Goal: Task Accomplishment & Management: Use online tool/utility

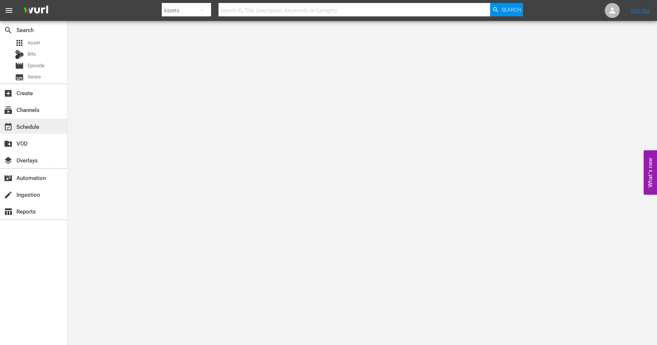
click at [24, 125] on div "event_available Schedule" at bounding box center [21, 125] width 42 height 7
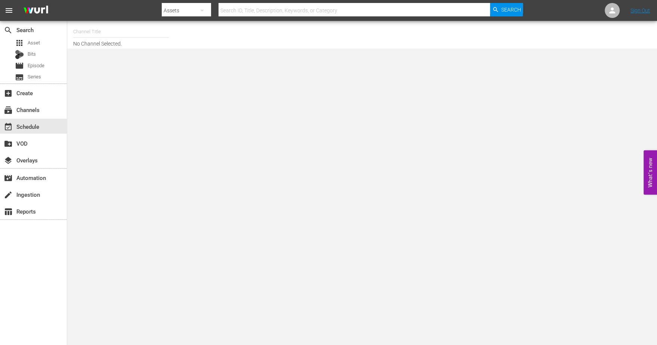
click at [78, 31] on input "text" at bounding box center [121, 32] width 96 height 18
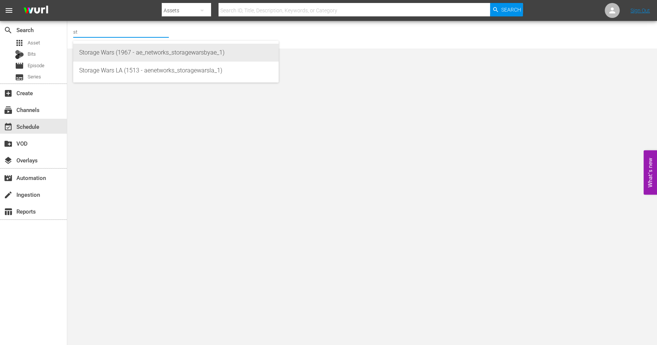
click at [87, 54] on div "Storage Wars (1967 - ae_networks_storagewarsbyae_1)" at bounding box center [175, 53] width 193 height 18
type input "Storage Wars (1967 - ae_networks_storagewarsbyae_1)"
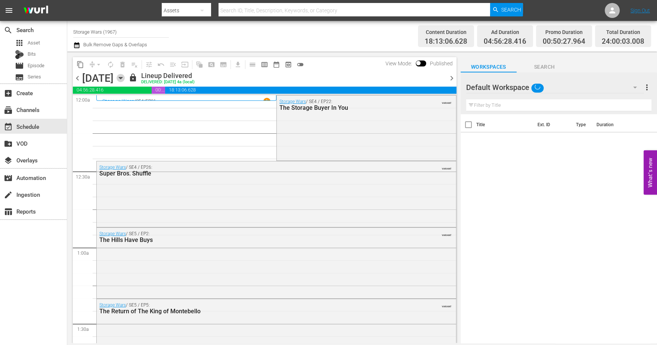
click at [125, 76] on icon "button" at bounding box center [120, 78] width 8 height 8
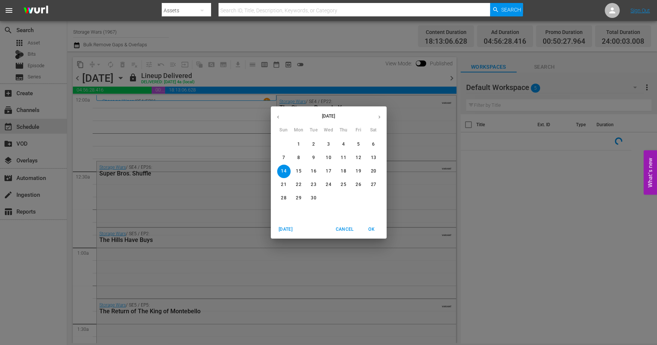
click at [280, 196] on span "28" at bounding box center [283, 198] width 13 height 6
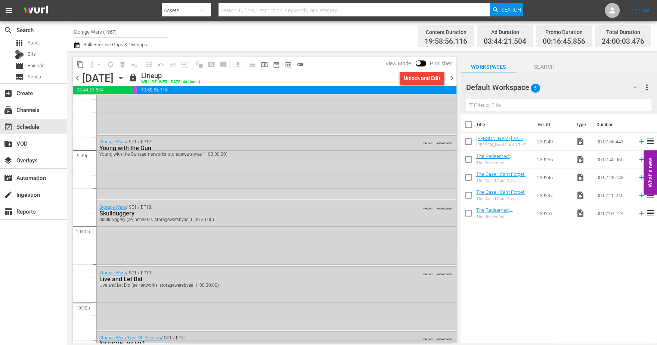
scroll to position [3406, 0]
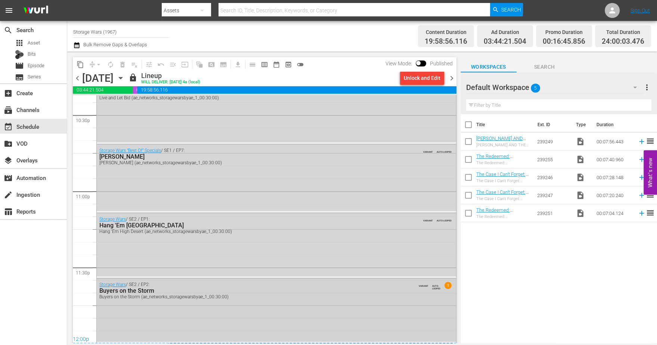
click at [322, 298] on div "Buyers on the Storm (ae_networks_storagewarsbyae_1_00:30:00)" at bounding box center [256, 296] width 314 height 5
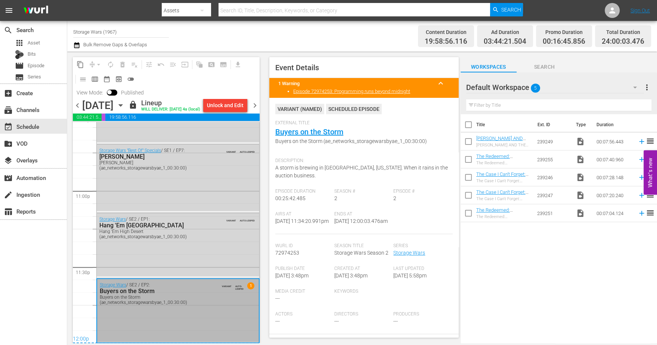
scroll to position [3443, 0]
click at [122, 106] on icon "button" at bounding box center [120, 106] width 3 height 2
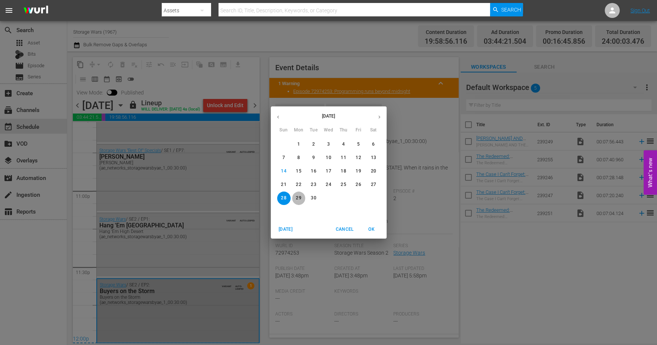
click at [299, 196] on p "29" at bounding box center [298, 198] width 5 height 6
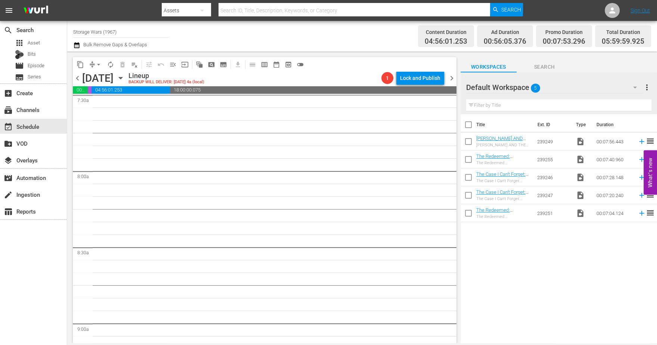
scroll to position [1202, 0]
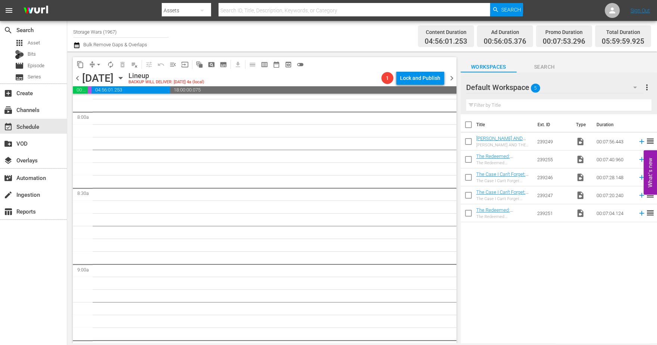
drag, startPoint x: 445, startPoint y: 180, endPoint x: 447, endPoint y: 174, distance: 6.6
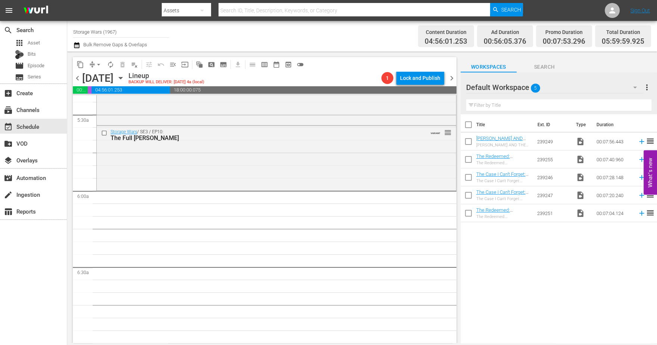
scroll to position [785, 0]
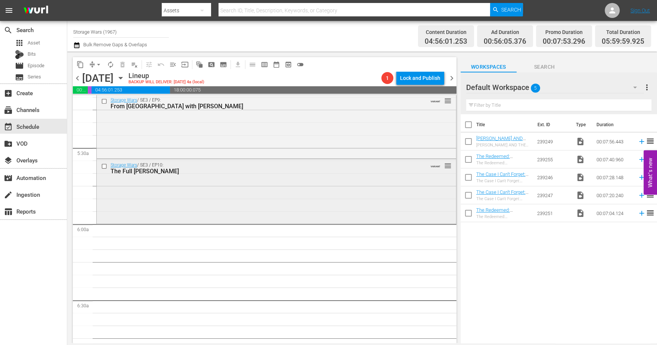
click at [263, 185] on div "Storage Wars / SE3 / EP10: The Full Monty-Bello VARIANT reorder" at bounding box center [276, 190] width 359 height 63
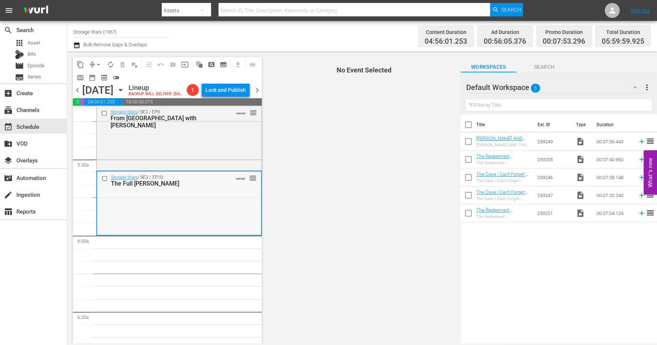
click at [165, 224] on div "Storage Wars / SE3 / EP10: The Full Monty-Bello VARIANT reorder" at bounding box center [179, 202] width 164 height 63
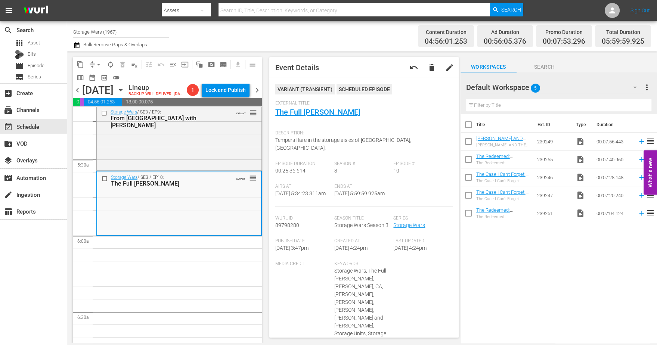
scroll to position [0, 0]
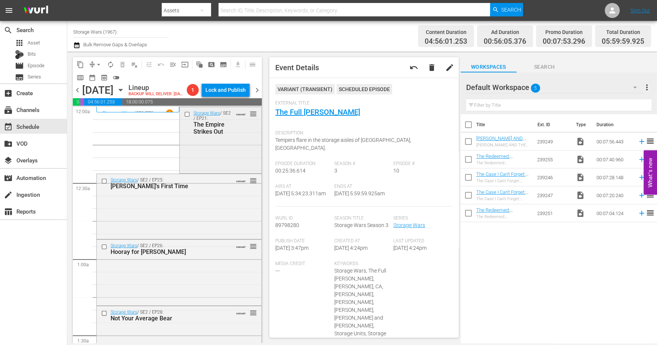
click at [223, 158] on div "Storage Wars / SE2 / EP21: The Empire Strikes Out VARIANT reorder" at bounding box center [221, 139] width 82 height 64
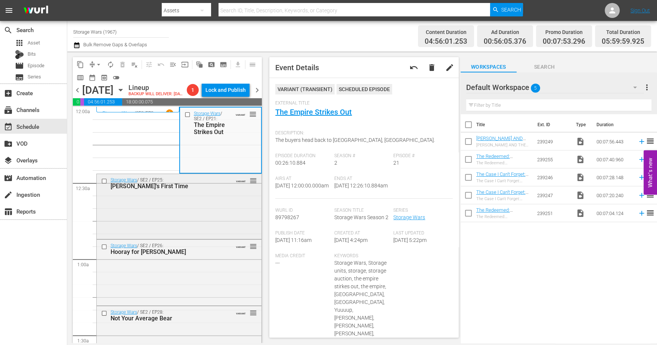
click at [200, 221] on div "Storage Wars / SE2 / EP25: Brandi's First Time VARIANT reorder" at bounding box center [179, 206] width 165 height 64
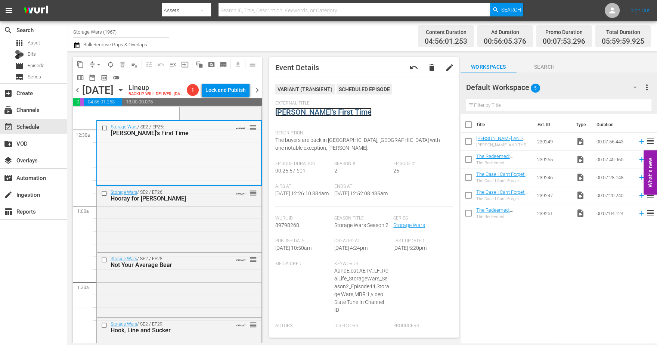
scroll to position [93, 0]
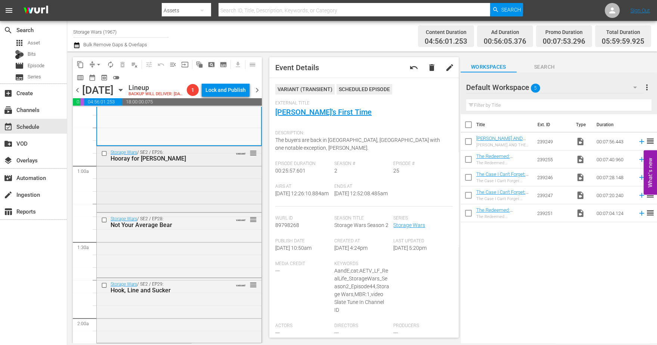
click at [163, 199] on div "Storage Wars / SE2 / EP26: Hooray for Holly-Weird VARIANT reorder" at bounding box center [179, 178] width 165 height 64
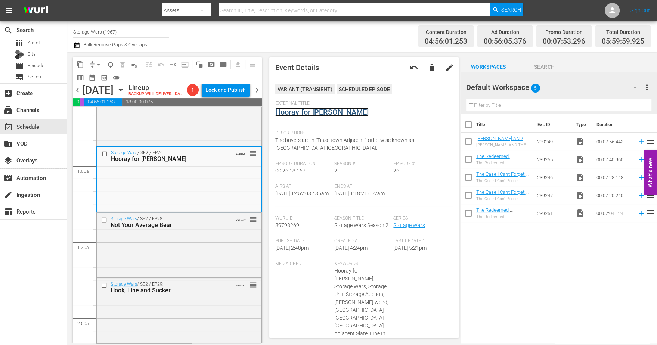
scroll to position [140, 0]
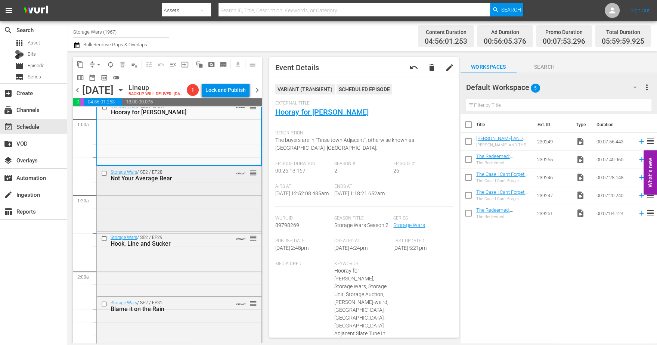
click at [187, 205] on div "Storage Wars / SE2 / EP28: Not Your Average Bear VARIANT reorder" at bounding box center [179, 197] width 165 height 63
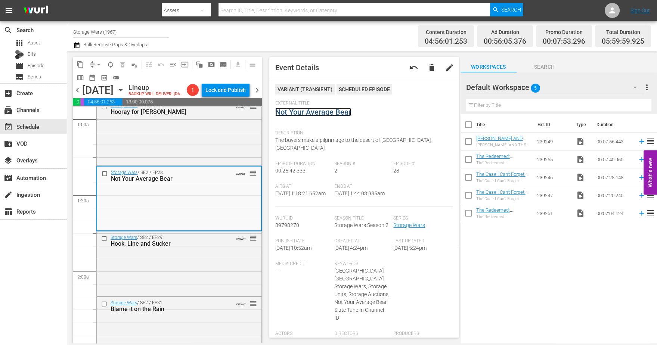
click at [300, 109] on link "Not Your Average Bear" at bounding box center [313, 111] width 76 height 9
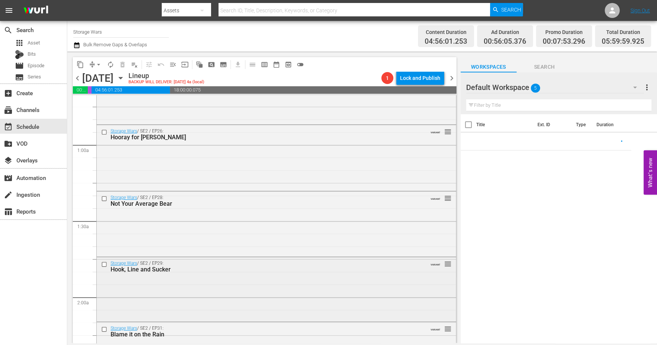
scroll to position [140, 0]
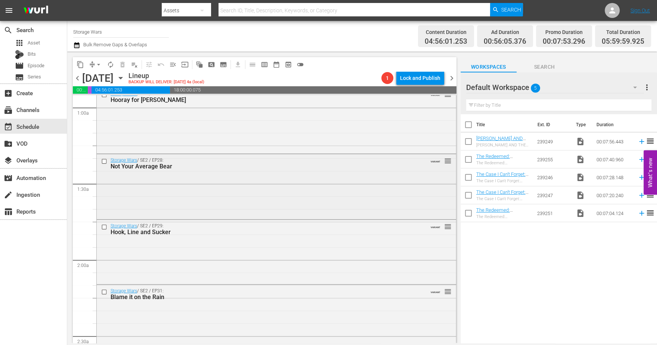
click at [210, 185] on div "Storage Wars / SE2 / EP28: Not Your Average Bear VARIANT reorder" at bounding box center [276, 185] width 359 height 63
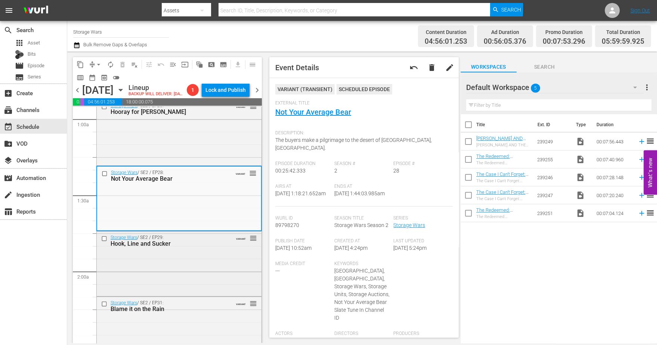
click at [200, 263] on div "Storage Wars / SE2 / EP29: Hook, Line and Sucker VARIANT reorder" at bounding box center [179, 262] width 165 height 63
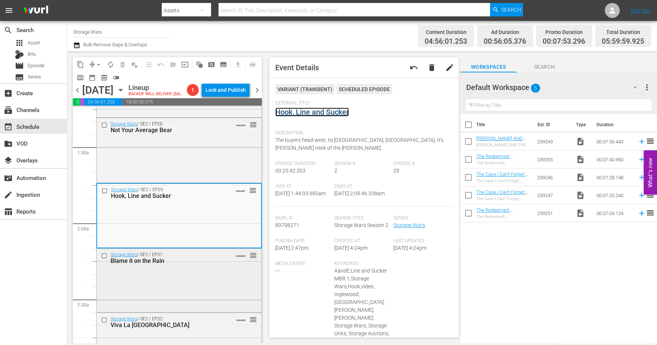
scroll to position [280, 0]
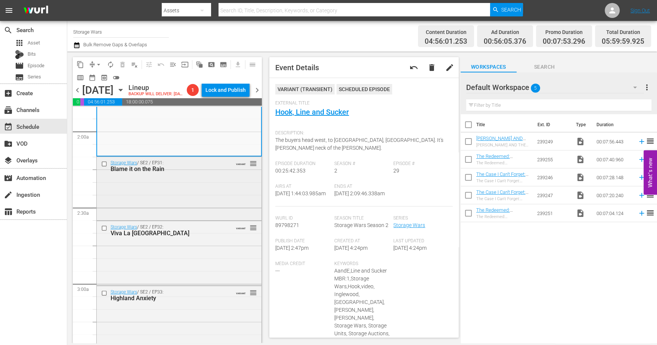
click at [171, 193] on div "Storage Wars / SE2 / EP31: Blame it on the Rain VARIANT reorder" at bounding box center [179, 188] width 165 height 62
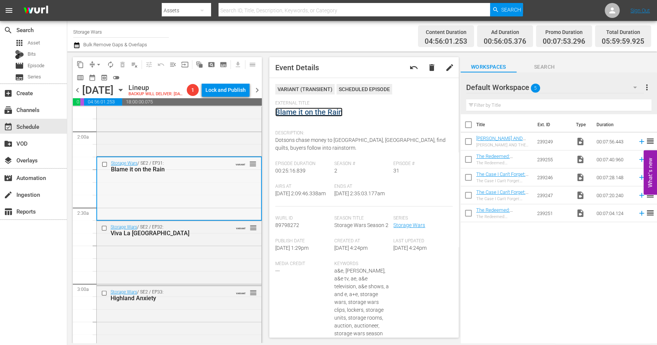
scroll to position [327, 0]
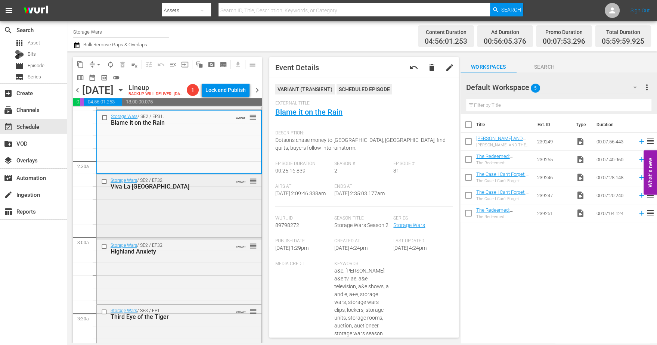
click at [197, 208] on div "Storage Wars / SE2 / EP32: Viva La San Francisco VARIANT reorder" at bounding box center [179, 205] width 165 height 63
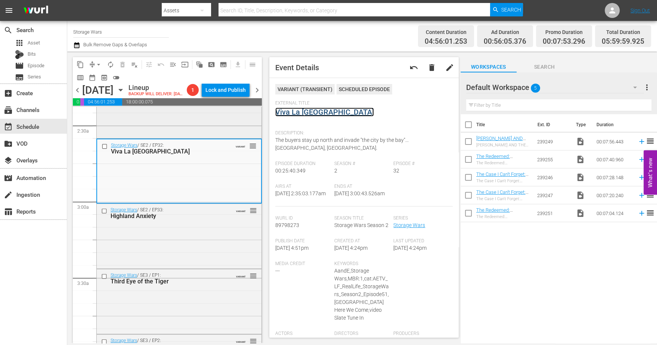
scroll to position [373, 0]
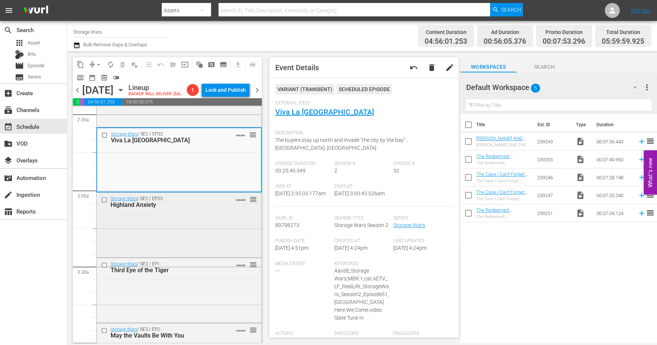
click at [180, 240] on div "Storage Wars / SE2 / EP33: Highland Anxiety VARIANT reorder" at bounding box center [179, 224] width 165 height 63
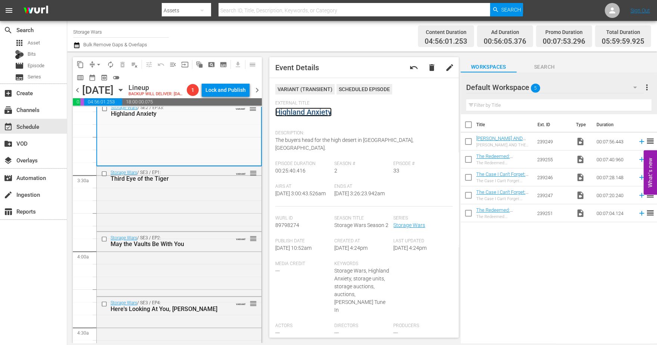
scroll to position [467, 0]
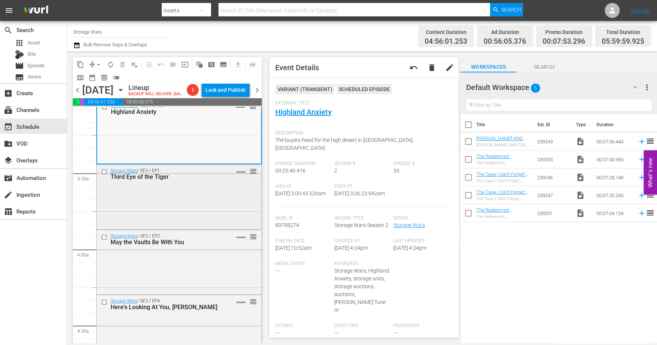
click at [219, 201] on div "Storage Wars / SE3 / EP1: Third Eye of the Tiger VARIANT reorder" at bounding box center [179, 196] width 165 height 63
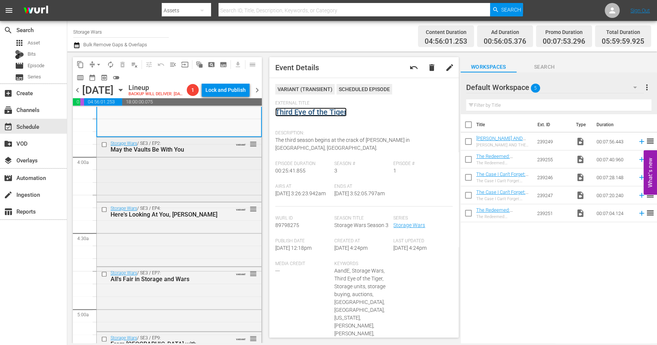
scroll to position [560, 0]
click at [194, 187] on div "Storage Wars / SE3 / EP2: May the Vaults Be With You VARIANT reorder" at bounding box center [179, 168] width 165 height 63
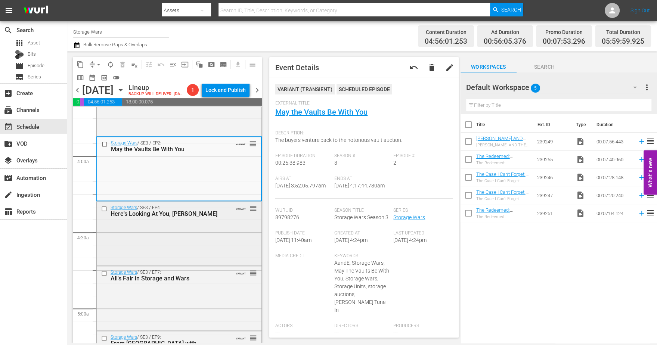
click at [182, 247] on div "Storage Wars / SE3 / EP4: Here's Looking At You, Kenny VARIANT reorder" at bounding box center [179, 233] width 165 height 62
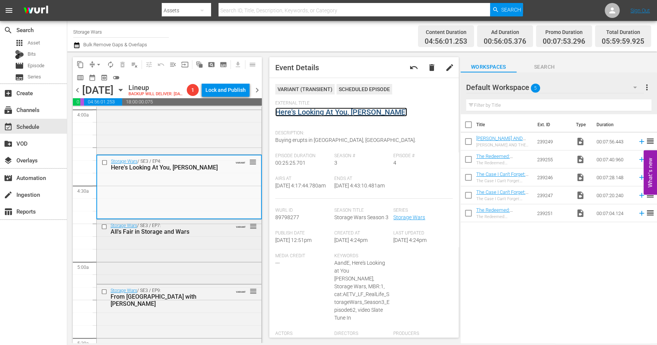
scroll to position [653, 0]
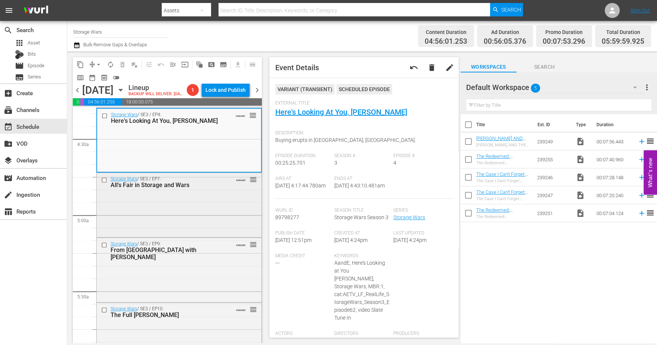
click at [188, 219] on div "Storage Wars / SE3 / EP7: All's Fair in Storage and Wars VARIANT reorder" at bounding box center [179, 204] width 165 height 63
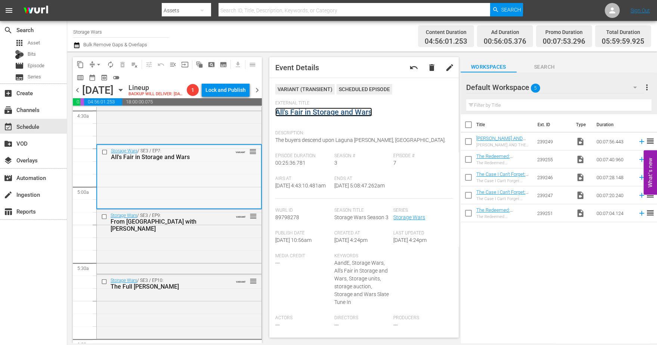
scroll to position [700, 0]
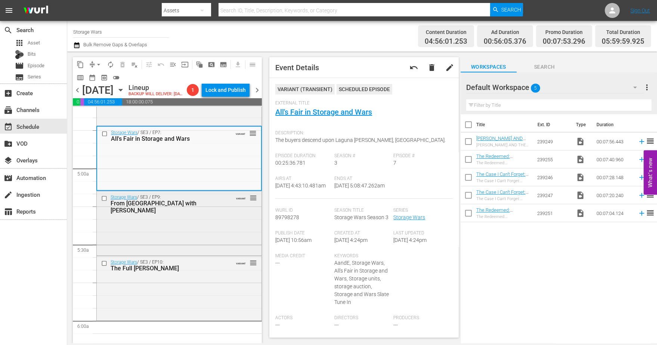
click at [190, 228] on div "Storage Wars / SE3 / EP9: From Russia with Chucks VARIANT reorder" at bounding box center [179, 222] width 165 height 63
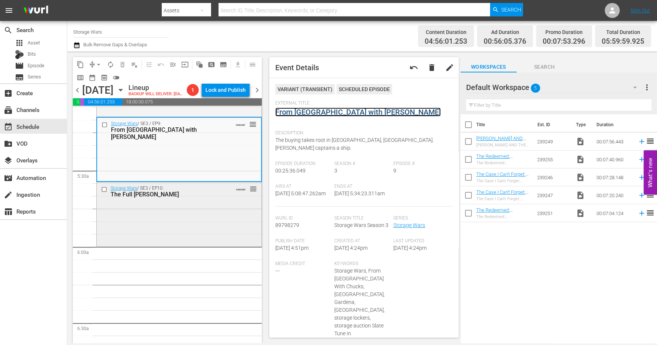
scroll to position [793, 0]
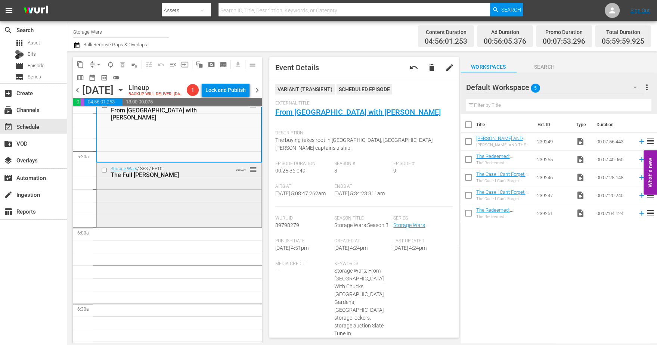
click at [214, 198] on div "Storage Wars / SE3 / EP10: The Full Monty-Bello VARIANT reorder" at bounding box center [179, 194] width 165 height 63
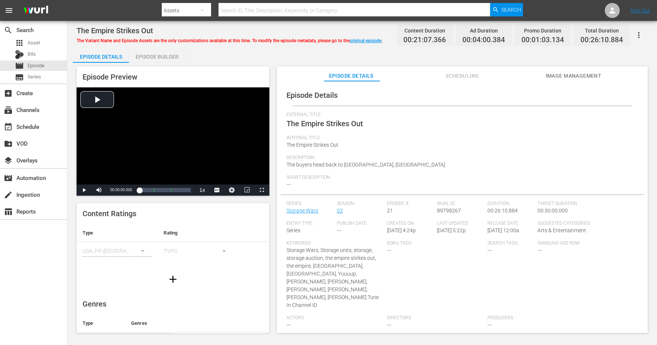
click at [150, 54] on div "Episode Builder" at bounding box center [157, 57] width 56 height 18
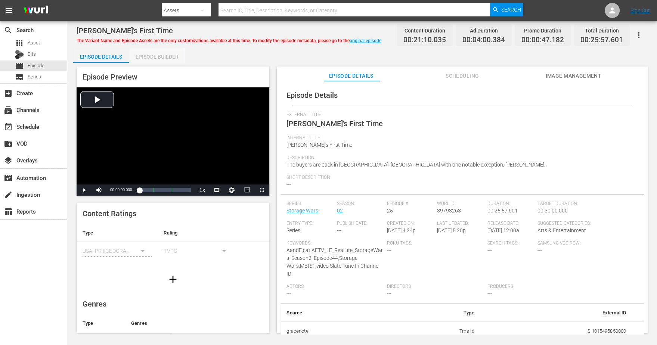
click at [152, 58] on div "Episode Builder" at bounding box center [157, 57] width 56 height 18
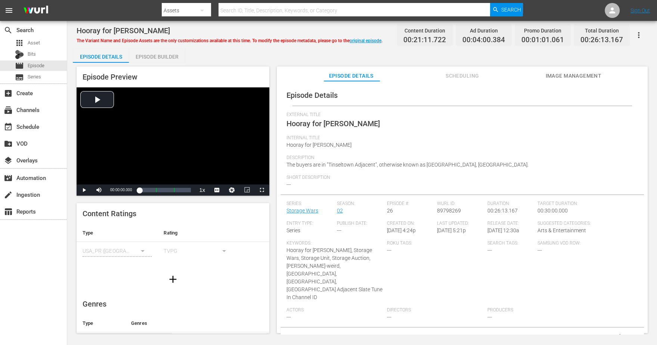
click at [168, 54] on div "Episode Builder" at bounding box center [157, 57] width 56 height 18
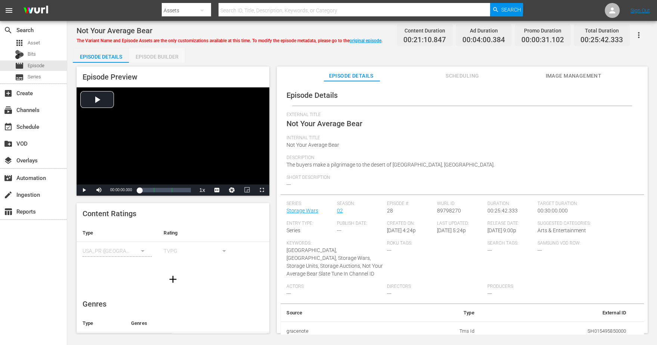
click at [150, 57] on div "Episode Builder" at bounding box center [157, 57] width 56 height 18
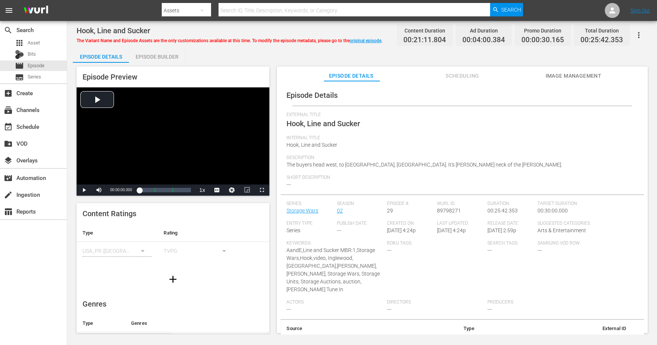
click at [155, 56] on div "Episode Builder" at bounding box center [157, 57] width 56 height 18
click at [158, 53] on div "Episode Builder" at bounding box center [157, 57] width 56 height 18
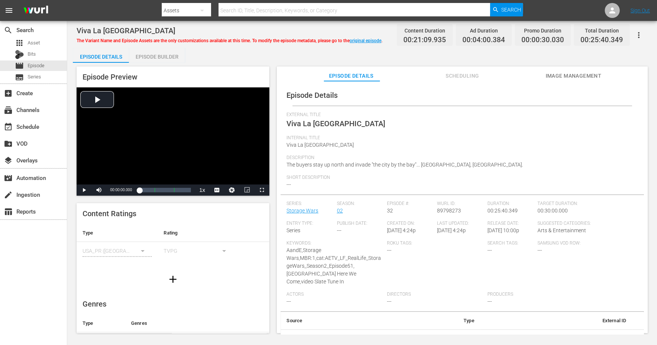
click at [158, 57] on div "Episode Builder" at bounding box center [157, 57] width 56 height 18
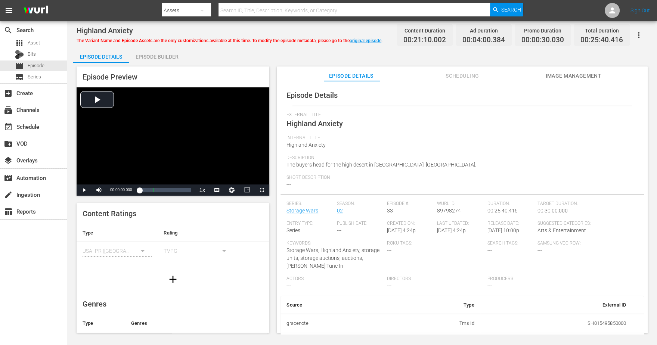
click at [153, 54] on div "Episode Builder" at bounding box center [157, 57] width 56 height 18
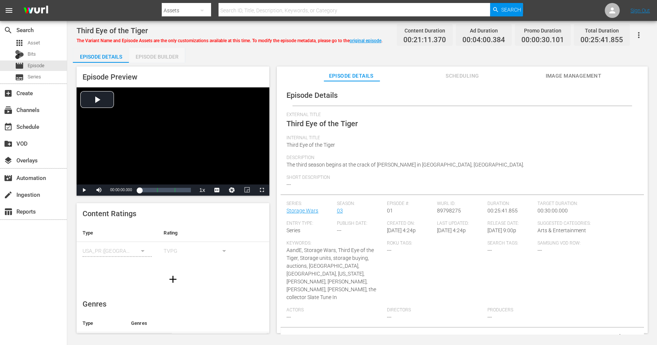
click at [159, 58] on div "Episode Builder" at bounding box center [157, 57] width 56 height 18
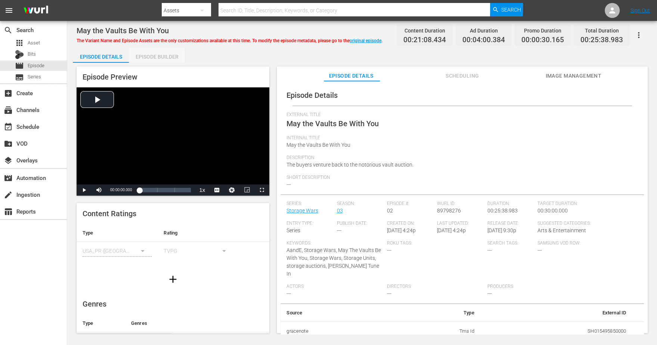
click at [145, 60] on div "Episode Builder" at bounding box center [157, 57] width 56 height 18
click at [162, 57] on div "Episode Builder" at bounding box center [157, 57] width 56 height 18
click at [145, 56] on div "Episode Builder" at bounding box center [157, 57] width 56 height 18
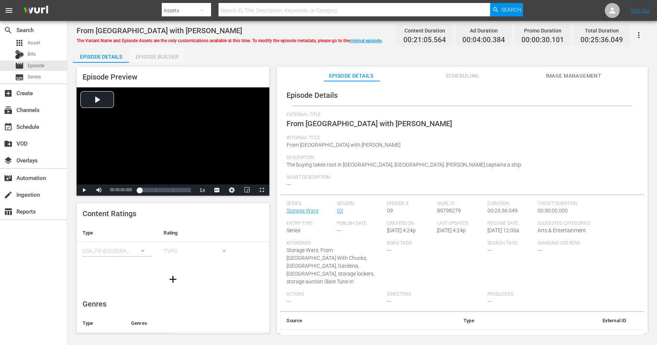
click at [159, 60] on div "Episode Builder" at bounding box center [157, 57] width 56 height 18
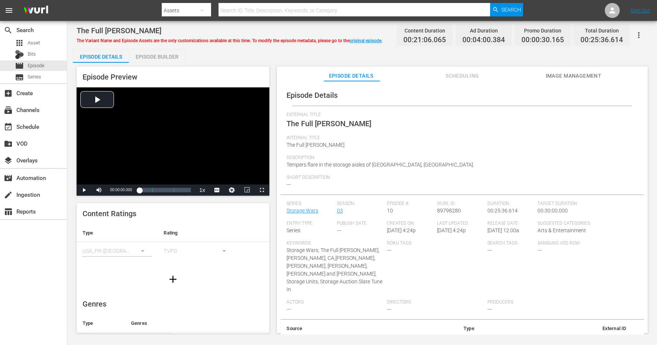
click at [149, 56] on div "Episode Builder" at bounding box center [157, 57] width 56 height 18
